Goal: Information Seeking & Learning: Learn about a topic

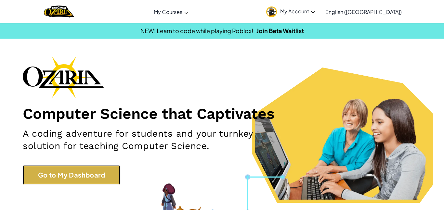
click at [102, 167] on link "Go to My Dashboard" at bounding box center [71, 174] width 97 height 19
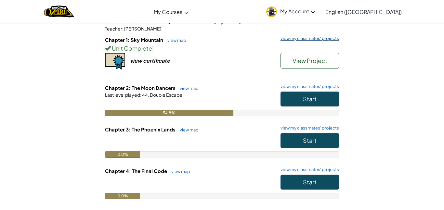
scroll to position [98, 0]
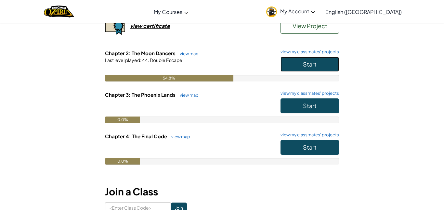
click at [297, 66] on button "Start" at bounding box center [309, 64] width 58 height 15
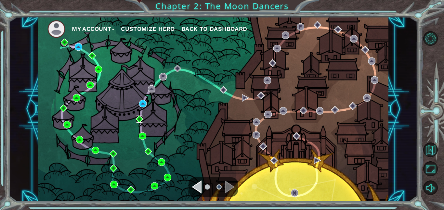
click at [137, 118] on img at bounding box center [139, 119] width 7 height 7
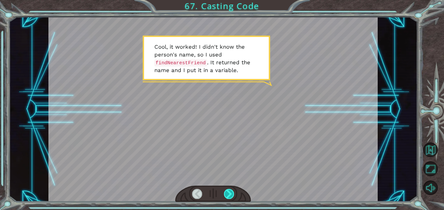
click at [229, 194] on div at bounding box center [229, 194] width 10 height 10
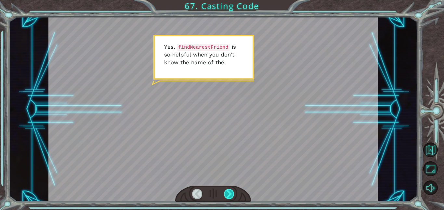
click at [227, 189] on div at bounding box center [229, 194] width 10 height 10
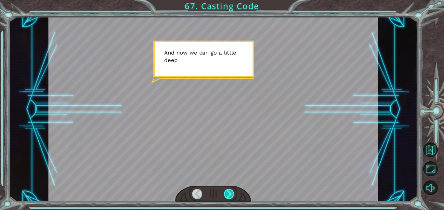
click at [232, 193] on div at bounding box center [229, 194] width 10 height 10
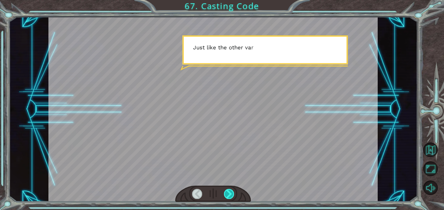
click at [232, 193] on div at bounding box center [229, 194] width 10 height 10
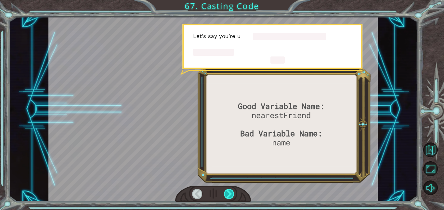
click at [232, 193] on div at bounding box center [229, 194] width 10 height 10
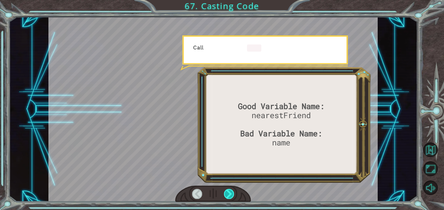
click at [232, 193] on div at bounding box center [229, 194] width 10 height 10
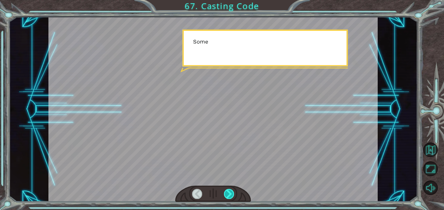
click at [232, 193] on div at bounding box center [229, 194] width 10 height 10
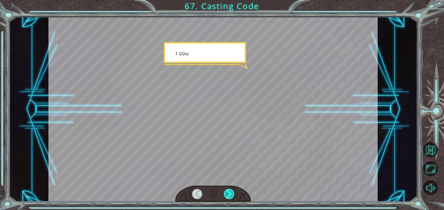
click at [232, 193] on div at bounding box center [229, 194] width 10 height 10
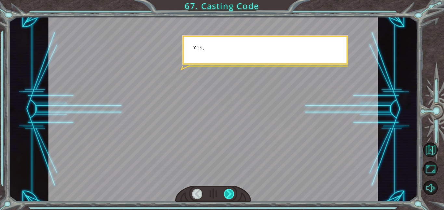
click at [232, 193] on div at bounding box center [229, 194] width 10 height 10
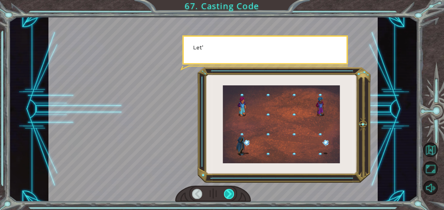
click at [232, 193] on div at bounding box center [229, 194] width 10 height 10
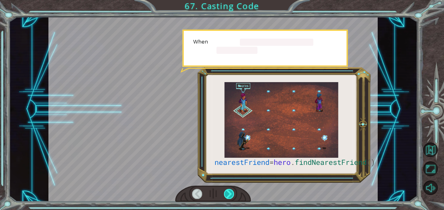
click at [232, 193] on div at bounding box center [229, 194] width 10 height 10
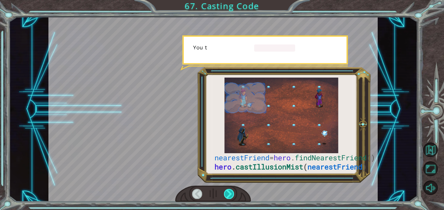
click at [232, 193] on div at bounding box center [229, 194] width 10 height 10
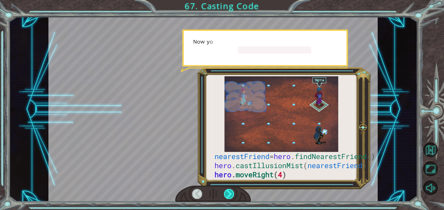
click at [232, 193] on div at bounding box center [229, 194] width 10 height 10
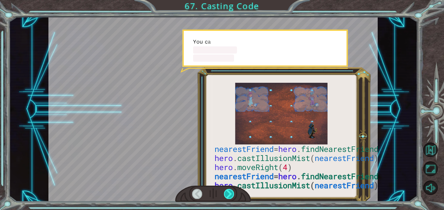
click at [232, 193] on div at bounding box center [229, 194] width 10 height 10
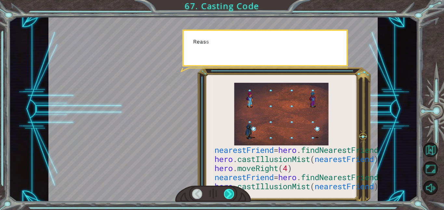
click at [232, 193] on div at bounding box center [229, 194] width 10 height 10
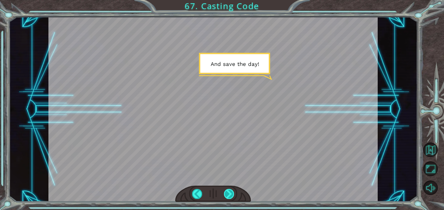
click at [232, 193] on div at bounding box center [229, 194] width 10 height 10
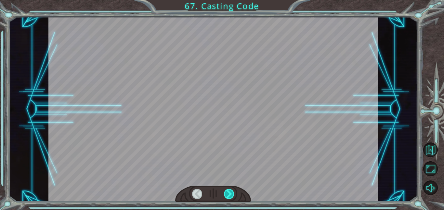
click at [232, 193] on div at bounding box center [229, 194] width 10 height 10
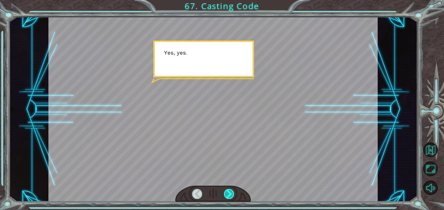
click at [232, 193] on div at bounding box center [229, 194] width 10 height 10
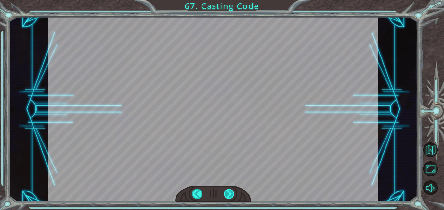
click at [232, 193] on div at bounding box center [229, 194] width 10 height 10
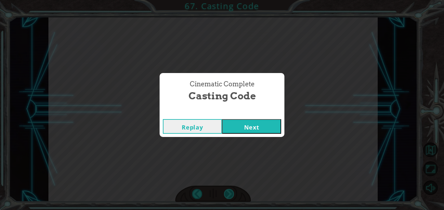
click at [232, 193] on div "Cinematic Complete Casting Code Replay Next" at bounding box center [222, 105] width 444 height 210
click at [249, 125] on button "Next" at bounding box center [251, 126] width 59 height 15
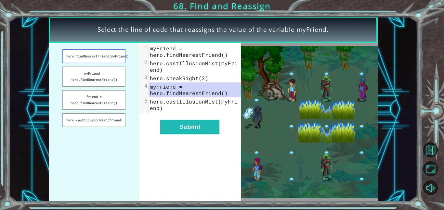
click at [114, 58] on button "hero.findNearestFriend(myFriend)" at bounding box center [93, 56] width 63 height 14
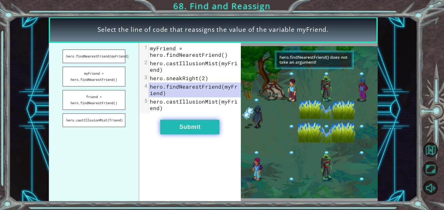
click at [188, 133] on button "Submit" at bounding box center [189, 127] width 59 height 15
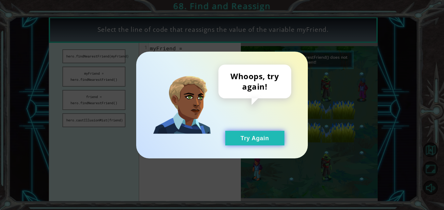
click at [234, 138] on button "Try Again" at bounding box center [254, 138] width 59 height 15
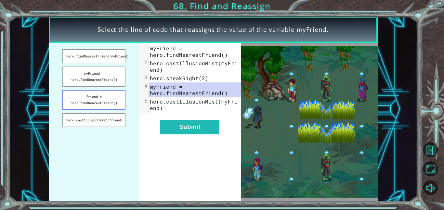
click at [115, 94] on button "friend = hero.findNearestFriend()" at bounding box center [93, 100] width 63 height 20
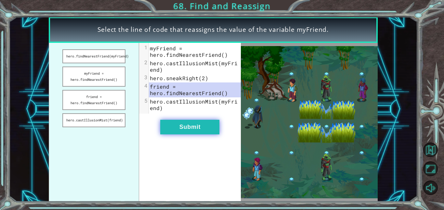
click at [176, 124] on button "Submit" at bounding box center [189, 127] width 59 height 15
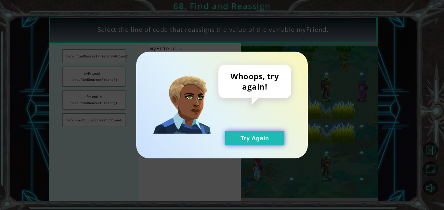
click at [227, 139] on button "Try Again" at bounding box center [254, 138] width 59 height 15
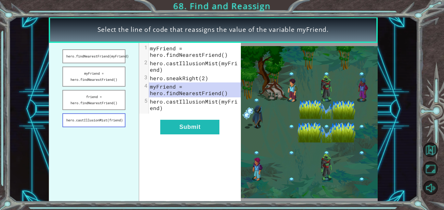
click at [119, 127] on button "hero.castIllusionMist(friend)" at bounding box center [93, 120] width 63 height 14
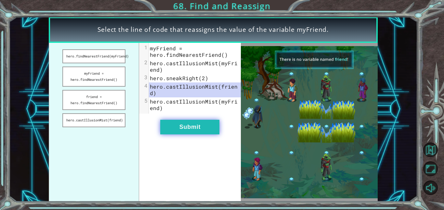
click at [197, 123] on button "Submit" at bounding box center [189, 127] width 59 height 15
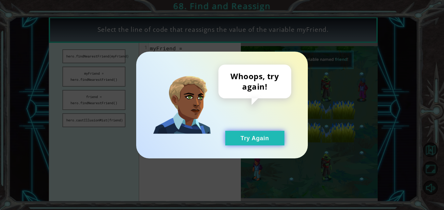
click at [245, 145] on button "Try Again" at bounding box center [254, 138] width 59 height 15
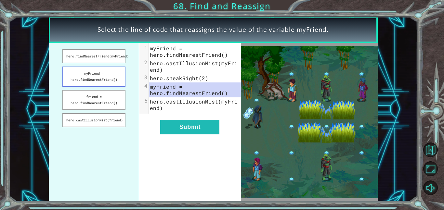
click at [99, 82] on button "myFriend = hero.findNearestFriend()" at bounding box center [93, 77] width 63 height 20
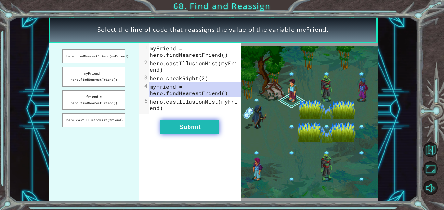
click at [206, 133] on button "Submit" at bounding box center [189, 127] width 59 height 15
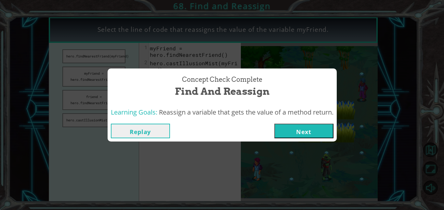
click at [309, 131] on button "Next" at bounding box center [303, 131] width 59 height 15
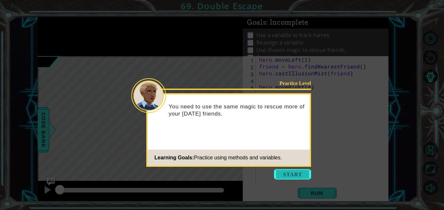
click at [292, 172] on button "Start" at bounding box center [292, 174] width 37 height 10
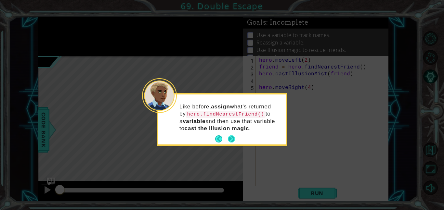
click at [232, 139] on button "Next" at bounding box center [231, 138] width 7 height 7
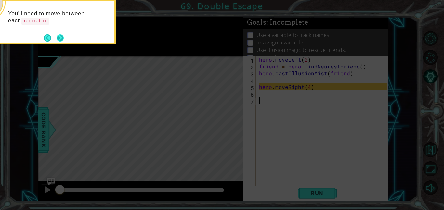
click at [58, 39] on button "Next" at bounding box center [60, 37] width 7 height 7
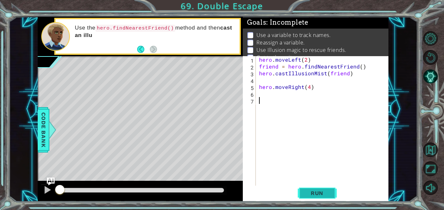
click at [323, 188] on button "Run" at bounding box center [317, 193] width 39 height 15
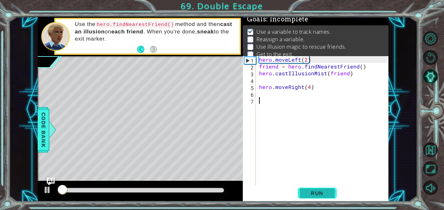
scroll to position [4, 0]
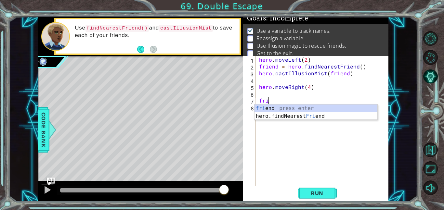
type textarea "frie"
click at [293, 114] on div "frie nd press enter hero.findNearest Frie nd press enter" at bounding box center [315, 120] width 123 height 31
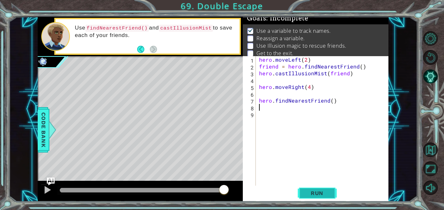
click at [323, 194] on span "Run" at bounding box center [317, 193] width 26 height 6
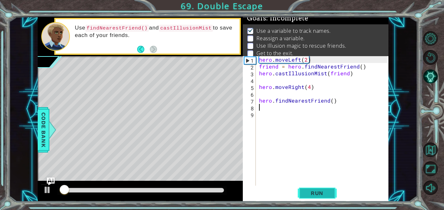
click at [323, 194] on span "Run" at bounding box center [317, 193] width 26 height 6
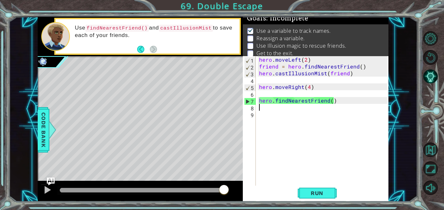
click at [275, 102] on div "hero . moveLeft ( 2 ) friend = hero . findNearestFriend ( ) hero . castIllusion…" at bounding box center [324, 127] width 133 height 143
type textarea "hero.findNearestFriend()"
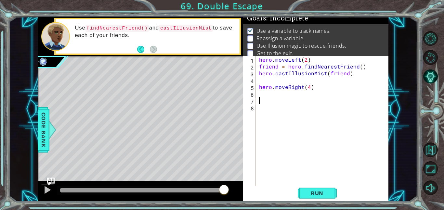
click at [267, 95] on div "hero . moveLeft ( 2 ) friend = hero . findNearestFriend ( ) hero . castIllusion…" at bounding box center [324, 127] width 133 height 143
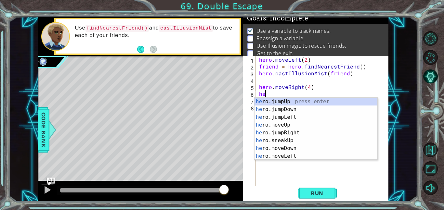
type textarea "h"
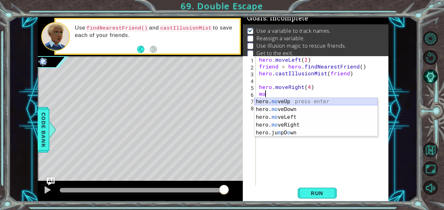
click at [292, 99] on div "hero. mo veUp press enter hero. mo veDown press enter hero. mo veLeft press ent…" at bounding box center [315, 125] width 123 height 55
type textarea "hero.moveUp(1)"
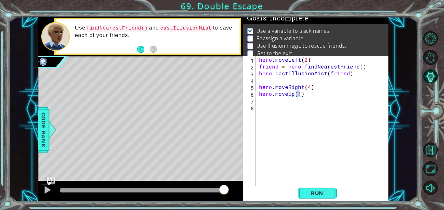
click at [264, 100] on div "hero . moveLeft ( 2 ) friend = hero . findNearestFriend ( ) hero . castIllusion…" at bounding box center [324, 127] width 133 height 143
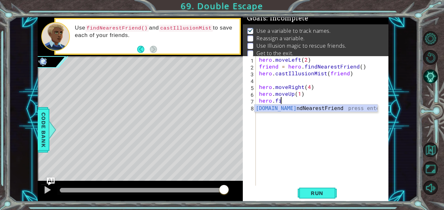
scroll to position [0, 1]
type textarea "hero.fin"
click at [293, 108] on div "hero.fin dNearestFriend press enter" at bounding box center [315, 116] width 123 height 23
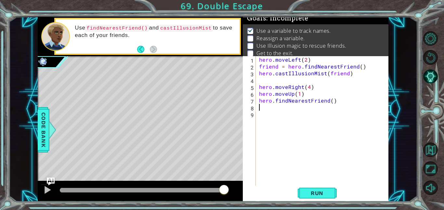
scroll to position [0, 0]
click at [307, 191] on span "Run" at bounding box center [317, 193] width 26 height 6
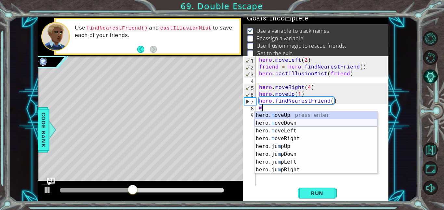
click at [286, 122] on div "hero. m oveUp press enter hero. m oveDown press enter hero. m oveLeft press ent…" at bounding box center [315, 150] width 123 height 78
type textarea "hero.moveDown(1)"
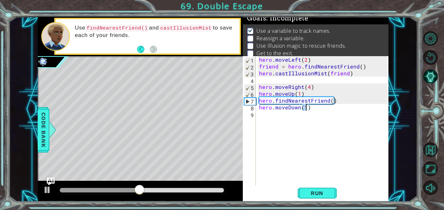
click at [264, 117] on div "hero . moveLeft ( 2 ) friend = hero . findNearestFriend ( ) hero . castIllusion…" at bounding box center [324, 127] width 133 height 143
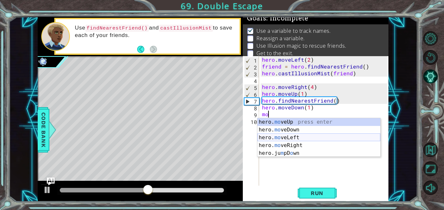
click at [293, 137] on div "hero. mo veUp press enter hero. mo veDown press enter hero. mo veLeft press ent…" at bounding box center [318, 145] width 123 height 55
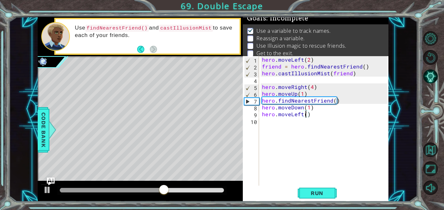
type textarea "hero.moveLeft(2)"
click at [263, 122] on div "hero . moveLeft ( 2 ) friend = hero . findNearestFriend ( ) hero . castIllusion…" at bounding box center [325, 127] width 130 height 143
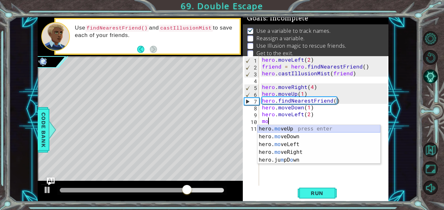
click at [290, 126] on div "hero. mo veUp press enter hero. mo veDown press enter hero. mo veLeft press ent…" at bounding box center [318, 152] width 123 height 55
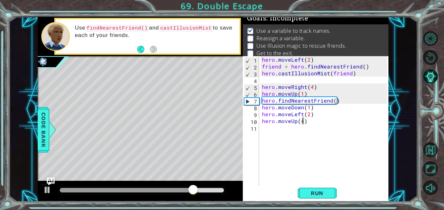
scroll to position [0, 2]
type textarea "hero.moveUp(4)"
click at [328, 198] on button "Run" at bounding box center [317, 193] width 39 height 15
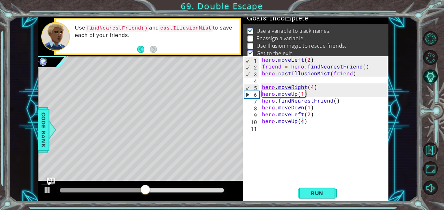
click at [265, 82] on div "hero . moveLeft ( 2 ) friend = hero . findNearestFriend ( ) hero . castIllusion…" at bounding box center [325, 127] width 130 height 143
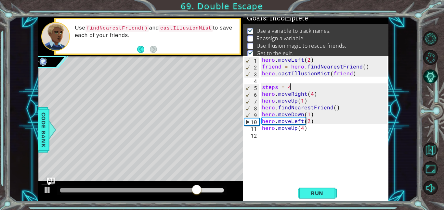
scroll to position [0, 1]
click at [301, 130] on div "hero . moveLeft ( 2 ) friend = hero . findNearestFriend ( ) hero . castIllusion…" at bounding box center [325, 127] width 130 height 143
click at [303, 129] on div "hero . moveLeft ( 2 ) friend = hero . findNearestFriend ( ) hero . castIllusion…" at bounding box center [325, 127] width 130 height 143
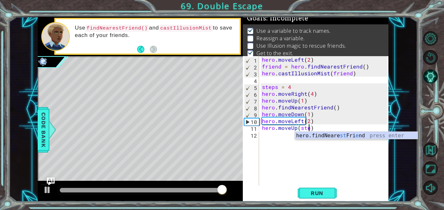
scroll to position [0, 3]
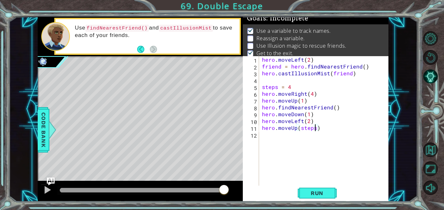
click at [311, 94] on div "hero . moveLeft ( 2 ) friend = hero . findNearestFriend ( ) hero . castIllusion…" at bounding box center [325, 127] width 130 height 143
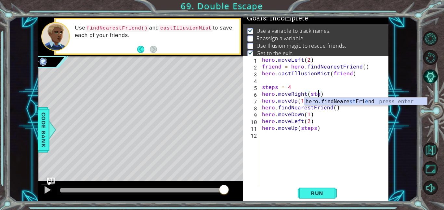
scroll to position [0, 4]
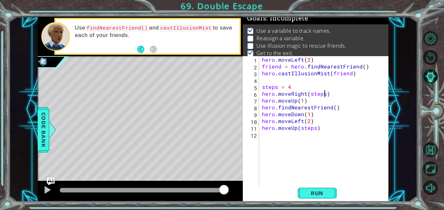
click at [334, 108] on div "hero . moveLeft ( 2 ) friend = hero . findNearestFriend ( ) hero . castIllusion…" at bounding box center [325, 127] width 130 height 143
click at [315, 190] on span "Run" at bounding box center [317, 193] width 26 height 6
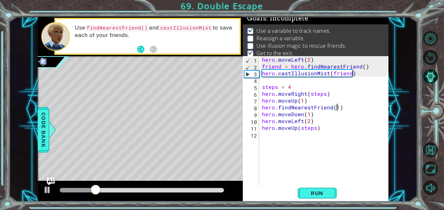
click at [261, 114] on div "hero . moveLeft ( 2 ) friend = hero . findNearestFriend ( ) hero . castIllusion…" at bounding box center [325, 127] width 130 height 143
click at [263, 108] on div "hero . moveLeft ( 2 ) friend = hero . findNearestFriend ( ) hero . castIllusion…" at bounding box center [325, 127] width 130 height 143
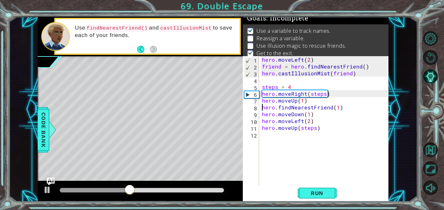
click at [262, 103] on div "hero . moveLeft ( 2 ) friend = hero . findNearestFriend ( ) hero . castIllusion…" at bounding box center [325, 127] width 130 height 143
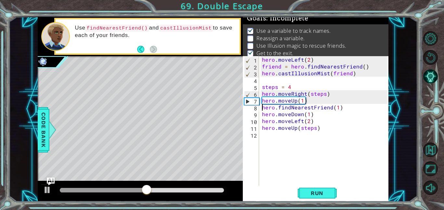
click at [261, 109] on div "hero . moveLeft ( 2 ) friend = hero . findNearestFriend ( ) hero . castIllusion…" at bounding box center [325, 127] width 130 height 143
type textarea "hero.findNearestFriend(1)"
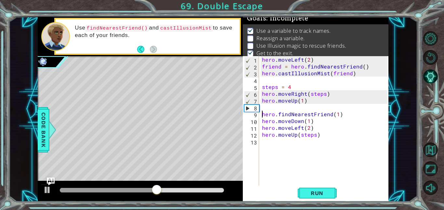
click at [268, 107] on div "hero . moveLeft ( 2 ) friend = hero . findNearestFriend ( ) hero . castIllusion…" at bounding box center [325, 127] width 130 height 143
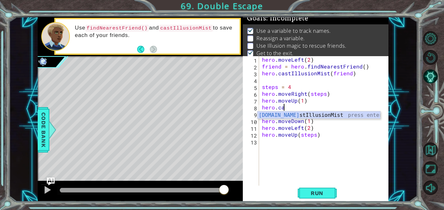
scroll to position [0, 1]
click at [320, 116] on div "hero.cas tIllusionMist press enter" at bounding box center [318, 122] width 123 height 23
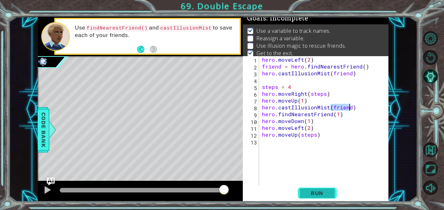
click at [307, 190] on span "Run" at bounding box center [317, 193] width 26 height 6
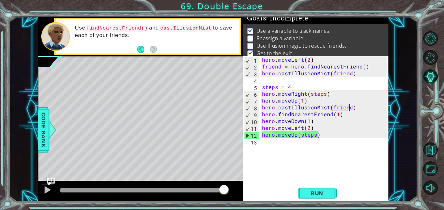
click at [352, 108] on div "hero . moveLeft ( 2 ) friend = hero . findNearestFriend ( ) hero . castIllusion…" at bounding box center [325, 127] width 130 height 143
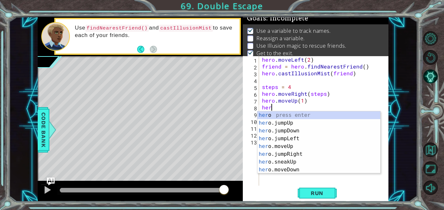
scroll to position [0, 0]
type textarea "h"
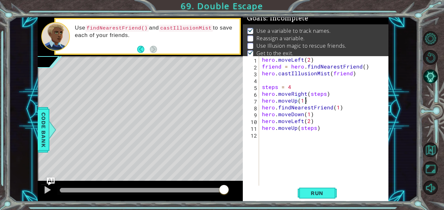
click at [259, 113] on div "hero.moveUp(1) 1 2 3 4 5 6 7 8 9 10 11 12 hero . moveLeft ( 2 ) friend = hero .…" at bounding box center [315, 121] width 144 height 130
click at [261, 114] on div "hero . moveLeft ( 2 ) friend = hero . findNearestFriend ( ) hero . castIllusion…" at bounding box center [325, 127] width 130 height 143
type textarea "hero.moveDown(1)"
click at [264, 112] on div "hero . moveLeft ( 2 ) friend = hero . findNearestFriend ( ) hero . castIllusion…" at bounding box center [325, 127] width 130 height 143
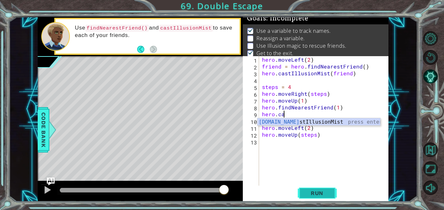
scroll to position [0, 1]
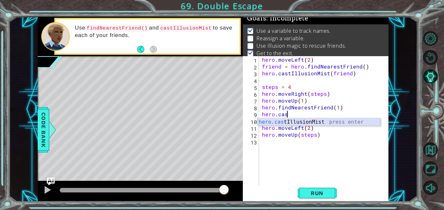
click at [328, 124] on div "hero.cas tIllusionMist press enter" at bounding box center [318, 129] width 123 height 23
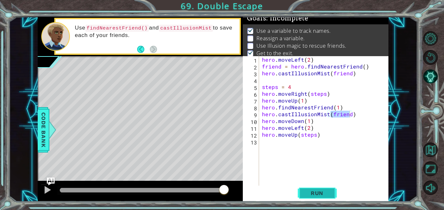
click at [316, 192] on span "Run" at bounding box center [317, 193] width 26 height 6
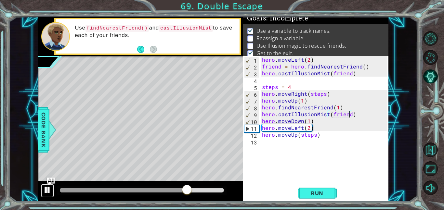
click at [48, 194] on div at bounding box center [47, 190] width 8 height 8
click at [432, 79] on button "AI Hint" at bounding box center [430, 76] width 15 height 15
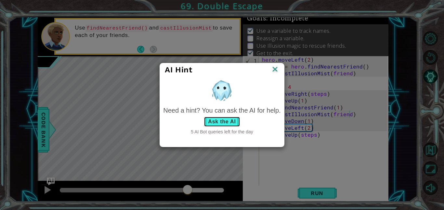
click at [229, 120] on button "Ask the AI" at bounding box center [222, 122] width 36 height 10
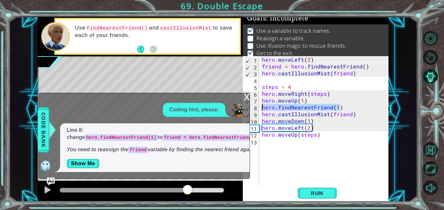
drag, startPoint x: 340, startPoint y: 107, endPoint x: 259, endPoint y: 110, distance: 81.6
click at [259, 110] on div "hero.castIllusionMist(friend) 1 2 3 4 5 6 7 8 9 10 11 12 13 hero . moveLeft ( 2…" at bounding box center [315, 121] width 144 height 130
type textarea "hero.findNearestFriend(1)"
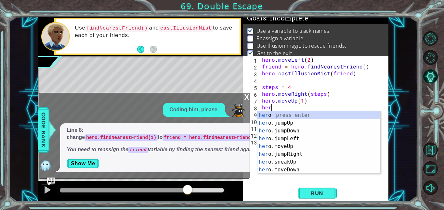
scroll to position [0, 0]
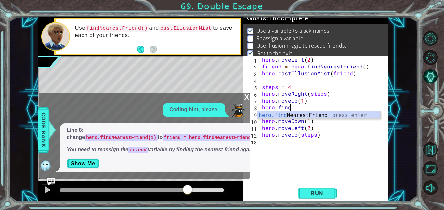
type textarea "hero.findn"
click at [291, 114] on div "hero.findN earestFriend press enter" at bounding box center [318, 122] width 123 height 23
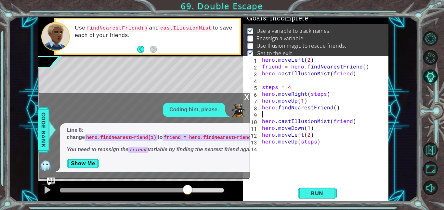
scroll to position [0, 0]
click at [334, 107] on div "hero . moveLeft ( 2 ) friend = hero . findNearestFriend ( ) hero . castIllusion…" at bounding box center [325, 127] width 130 height 143
type textarea "hero.findNearestFriend(1)"
click at [266, 112] on div "hero . moveLeft ( 2 ) friend = hero . findNearestFriend ( ) hero . castIllusion…" at bounding box center [325, 127] width 130 height 143
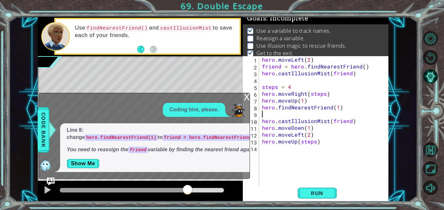
scroll to position [0, 0]
click at [261, 108] on div "hero . moveLeft ( 2 ) friend = hero . findNearestFriend ( ) hero . castIllusion…" at bounding box center [325, 127] width 130 height 143
click at [275, 108] on div "hero . moveLeft ( 2 ) friend = hero . findNearestFriend ( ) hero . castIllusion…" at bounding box center [325, 127] width 130 height 143
click at [293, 109] on div "hero . moveLeft ( 2 ) friend = hero . findNearestFriend ( ) hero . castIllusion…" at bounding box center [325, 127] width 130 height 143
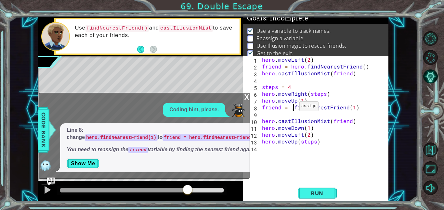
click at [291, 108] on div "hero . moveLeft ( 2 ) friend = hero . findNearestFriend ( ) hero . castIllusion…" at bounding box center [325, 127] width 130 height 143
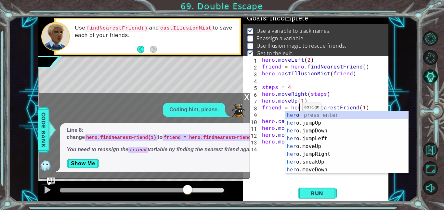
scroll to position [0, 2]
type textarea "friend = hero.findNearestFriend(1)"
click at [305, 192] on span "Run" at bounding box center [317, 193] width 26 height 6
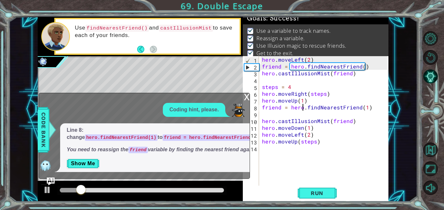
click at [245, 93] on div "x" at bounding box center [247, 96] width 6 height 6
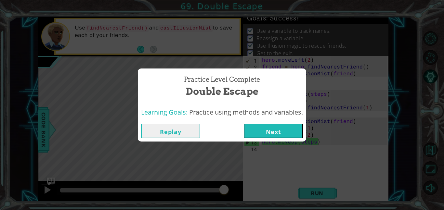
click at [270, 127] on button "Next" at bounding box center [273, 131] width 59 height 15
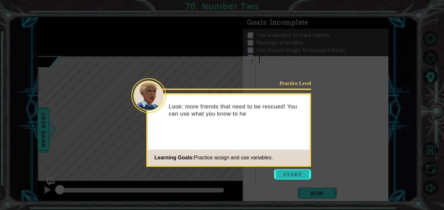
click at [285, 175] on button "Start" at bounding box center [292, 174] width 37 height 10
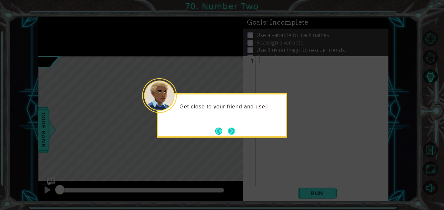
click at [230, 132] on button "Next" at bounding box center [231, 131] width 7 height 7
